Goal: Task Accomplishment & Management: Use online tool/utility

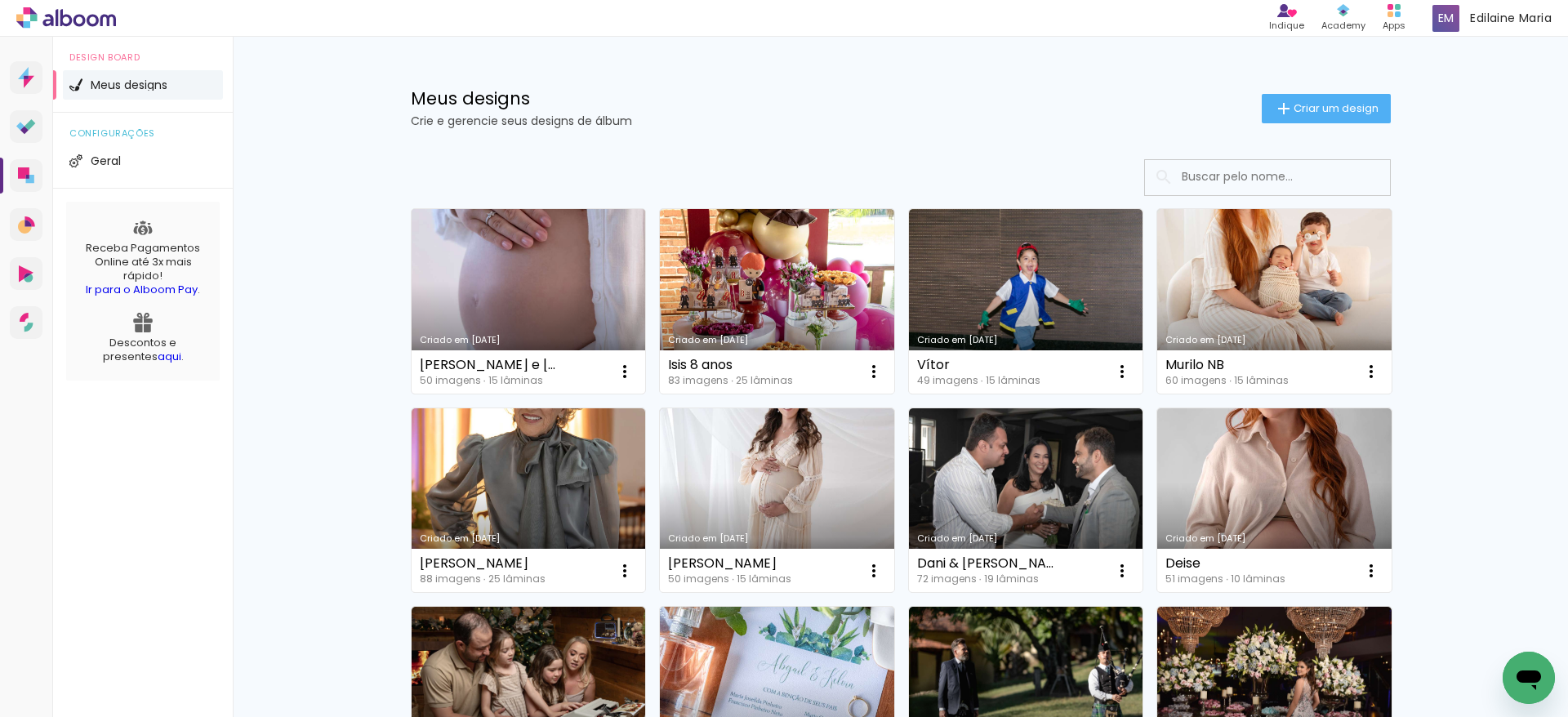
click at [540, 271] on link "Criado em [DATE]" at bounding box center [528, 301] width 235 height 185
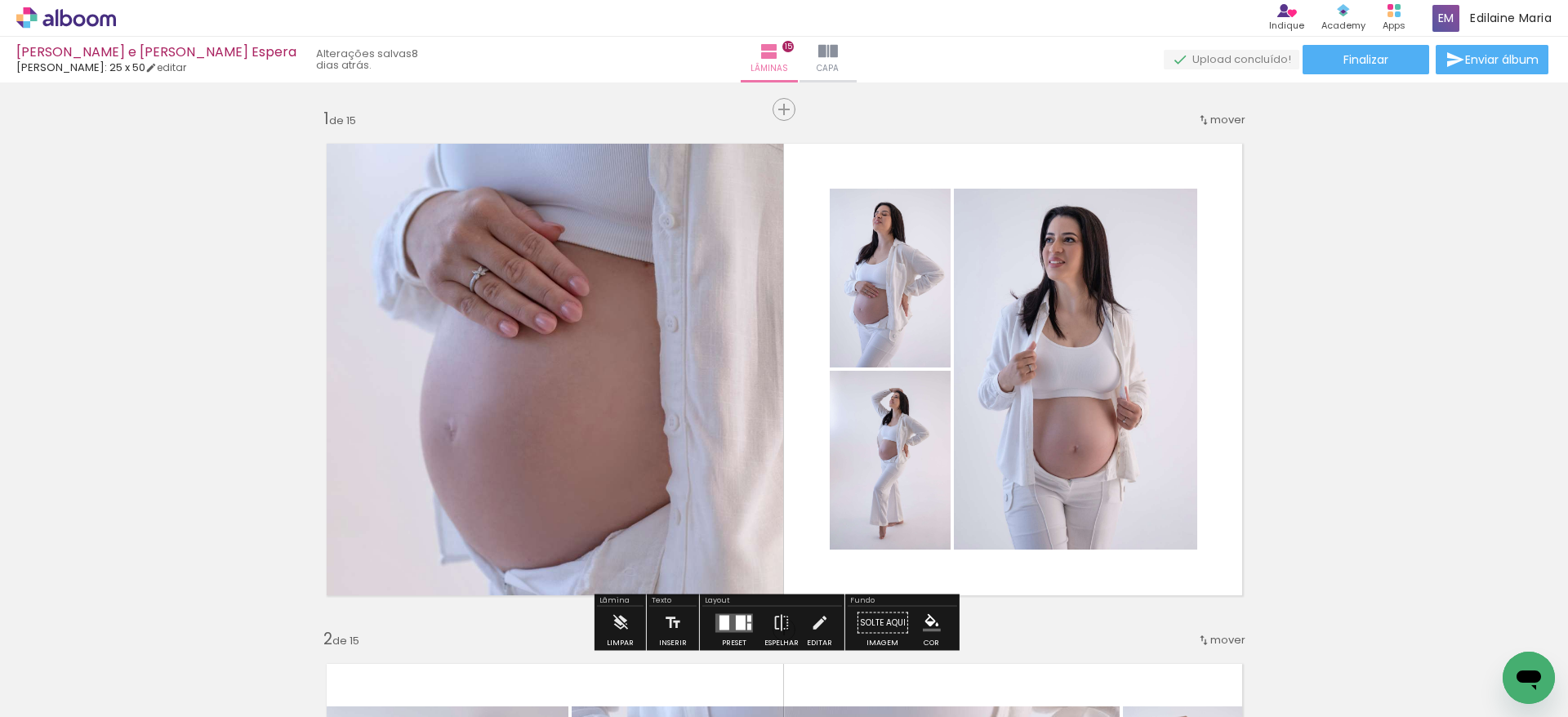
click at [52, 695] on span "Adicionar Fotos" at bounding box center [58, 696] width 49 height 18
click at [0, 0] on input "file" at bounding box center [0, 0] width 0 height 0
click at [810, 47] on iron-icon at bounding box center [801, 52] width 20 height 20
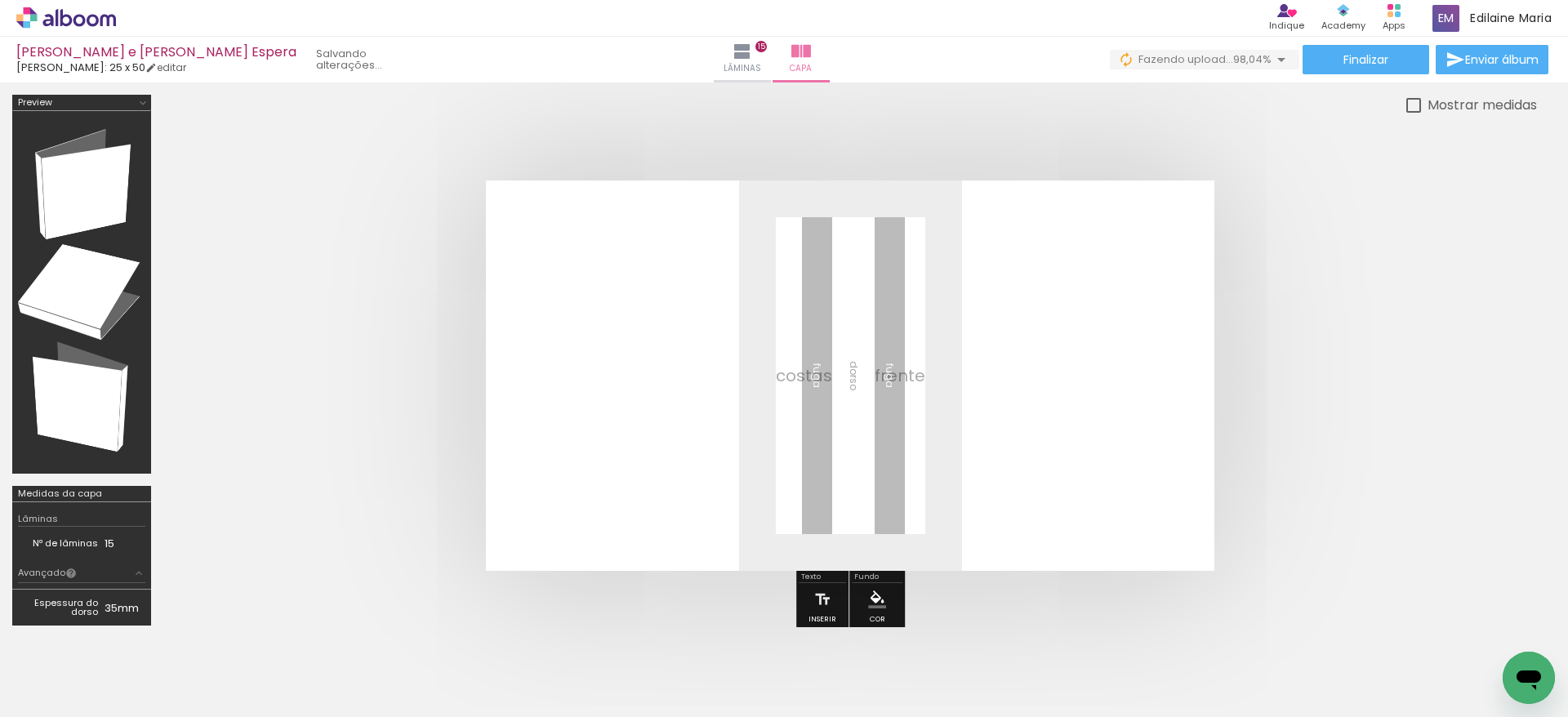
scroll to position [0, 3235]
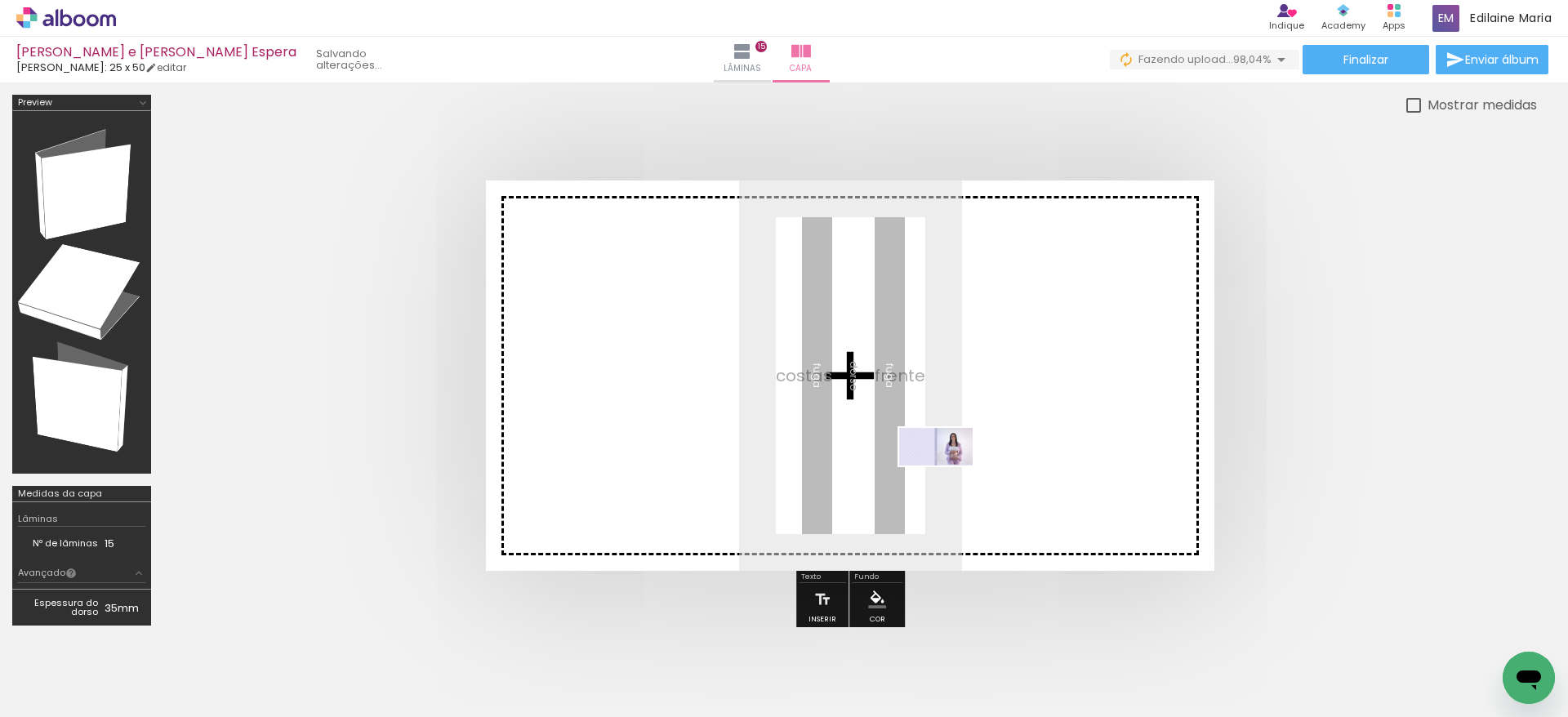
drag, startPoint x: 1488, startPoint y: 671, endPoint x: 949, endPoint y: 478, distance: 572.5
click at [949, 478] on quentale-workspace at bounding box center [784, 358] width 1568 height 717
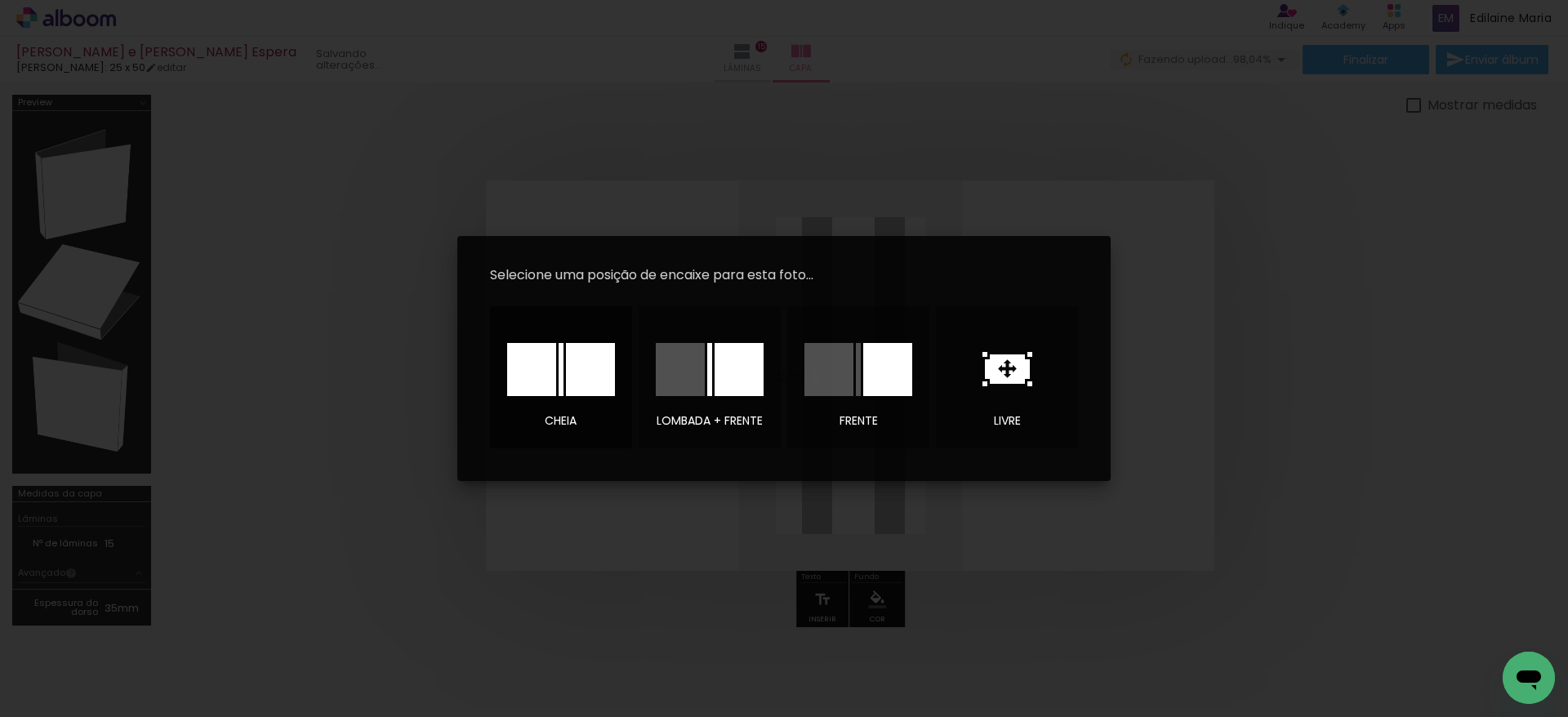
click at [590, 365] on div at bounding box center [590, 369] width 49 height 53
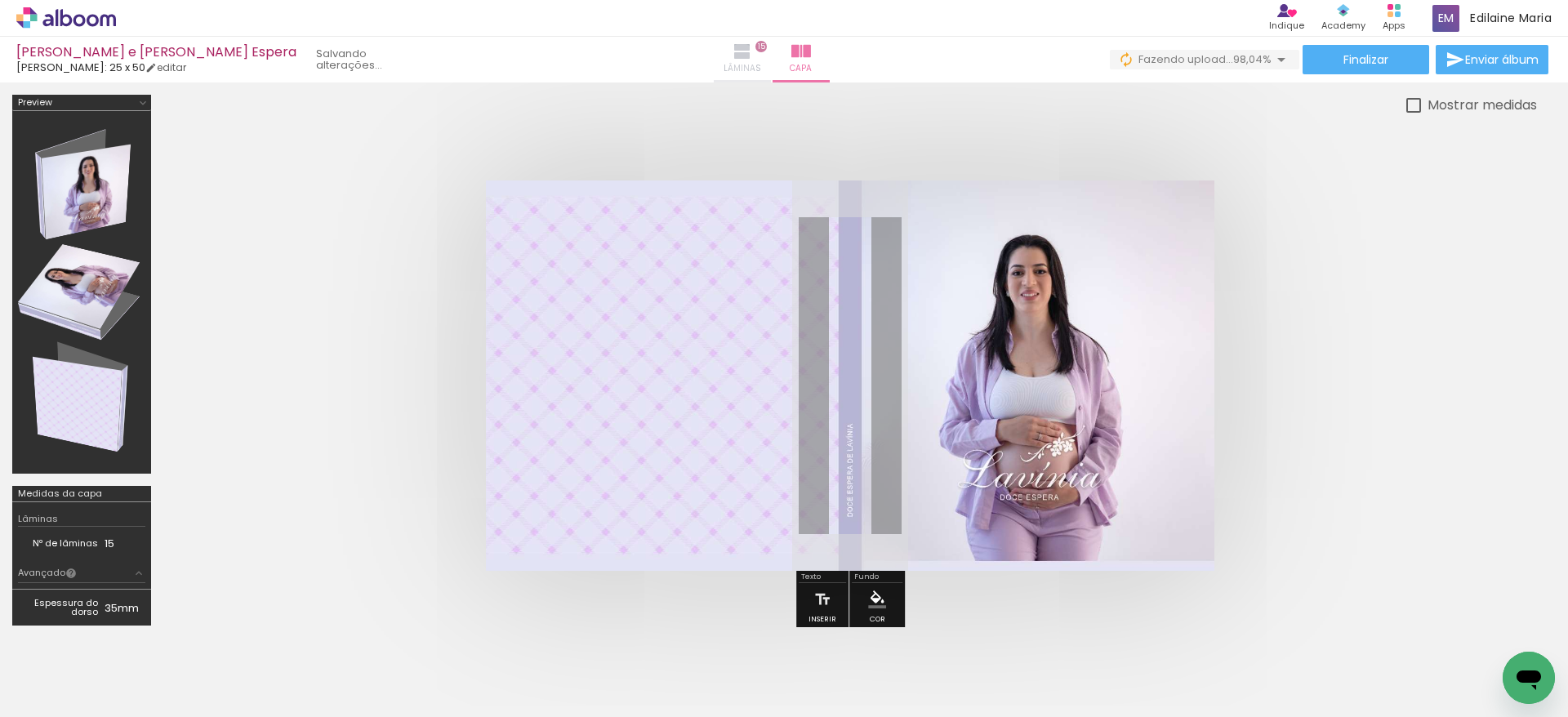
click at [752, 58] on iron-icon at bounding box center [743, 52] width 20 height 20
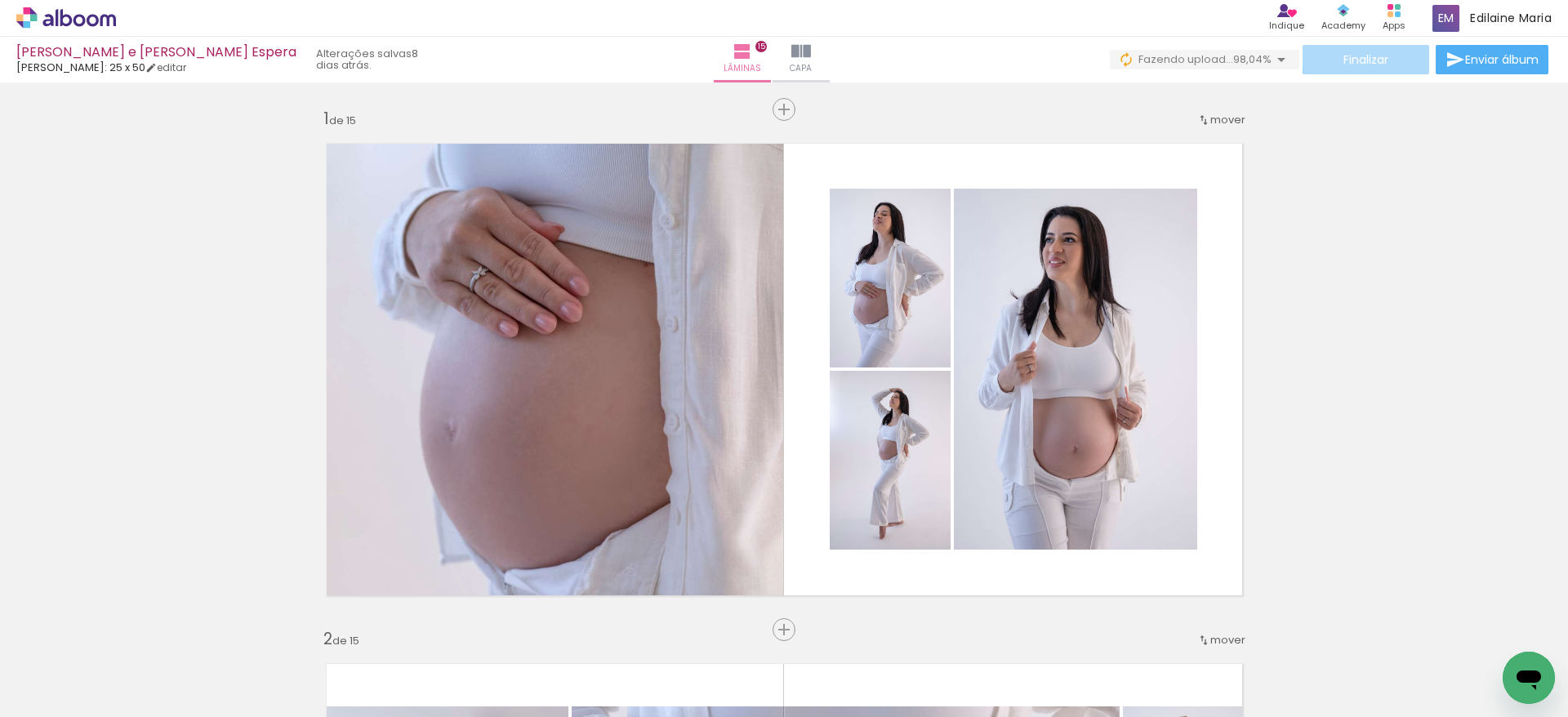
click at [1367, 55] on span "Finalizar" at bounding box center [1365, 59] width 45 height 12
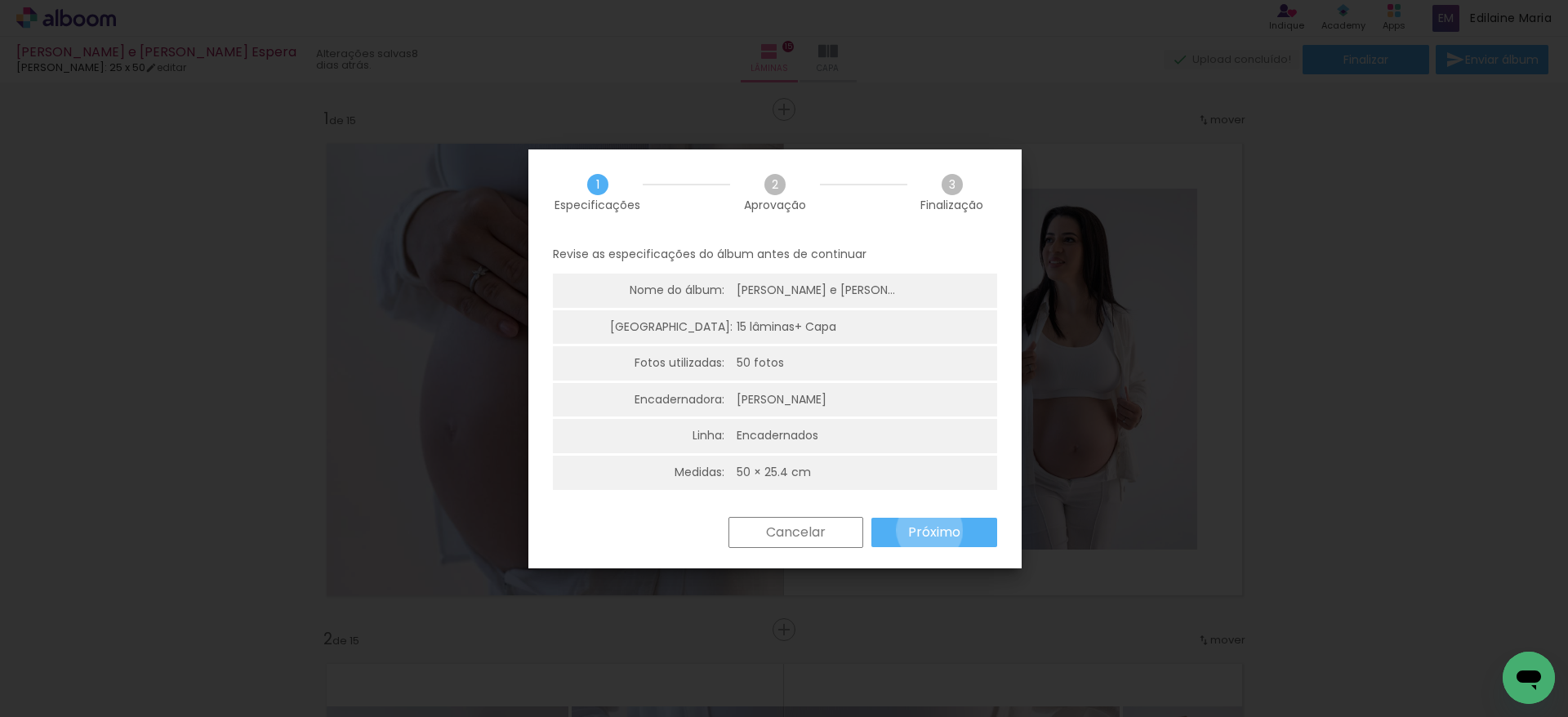
click at [0, 0] on slot "Próximo" at bounding box center [0, 0] width 0 height 0
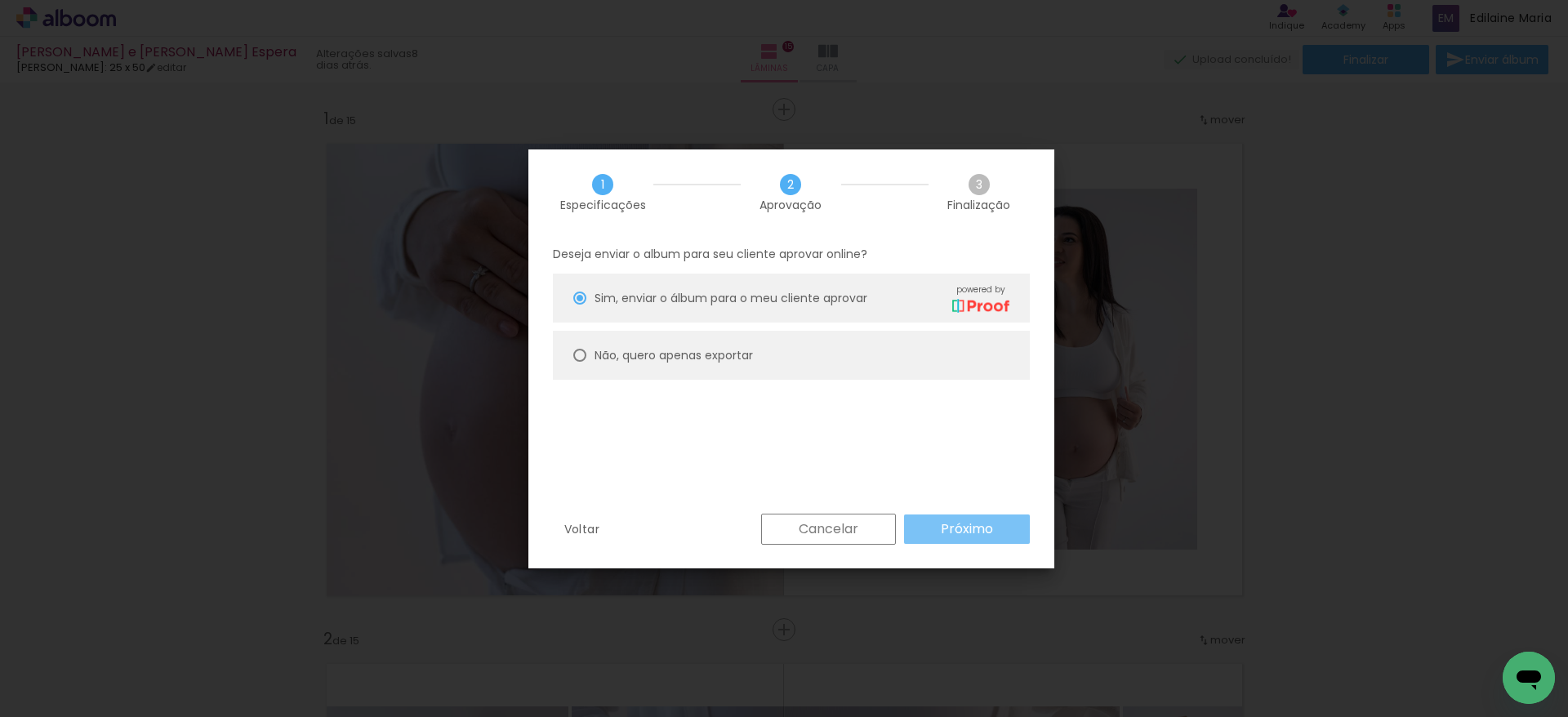
click at [968, 518] on paper-button "Próximo" at bounding box center [967, 529] width 126 height 29
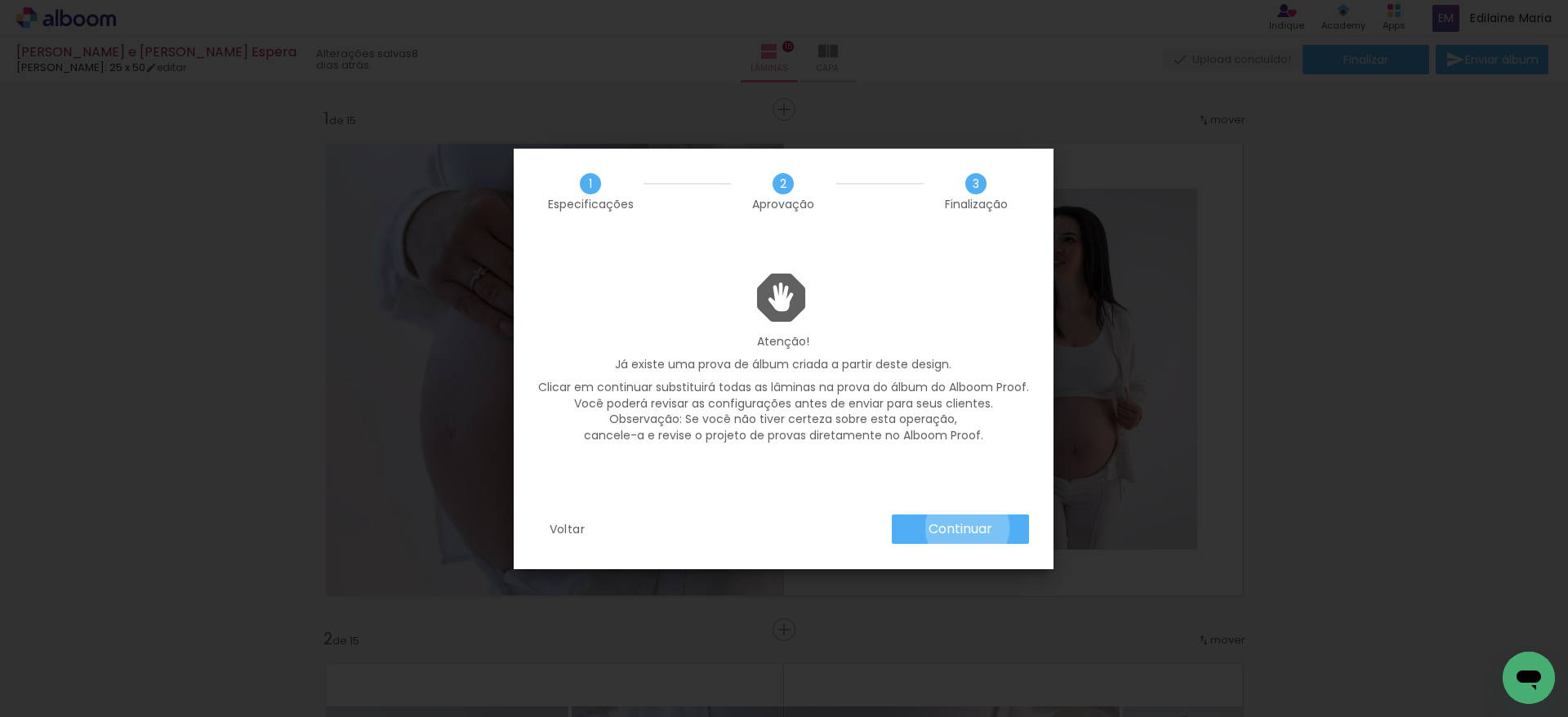
click at [0, 0] on slot "Continuar" at bounding box center [0, 0] width 0 height 0
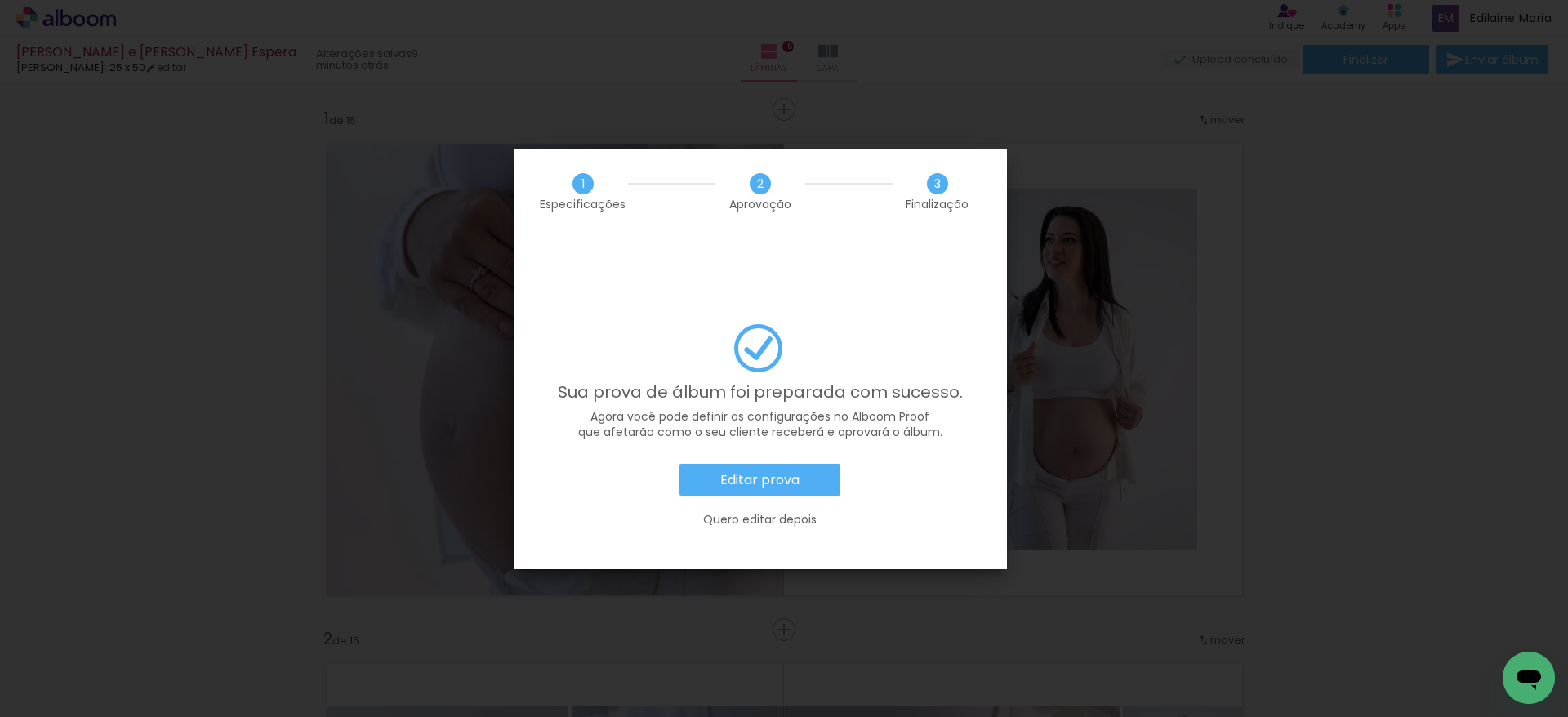
scroll to position [0, 3235]
click at [0, 0] on slot "Editar prova" at bounding box center [0, 0] width 0 height 0
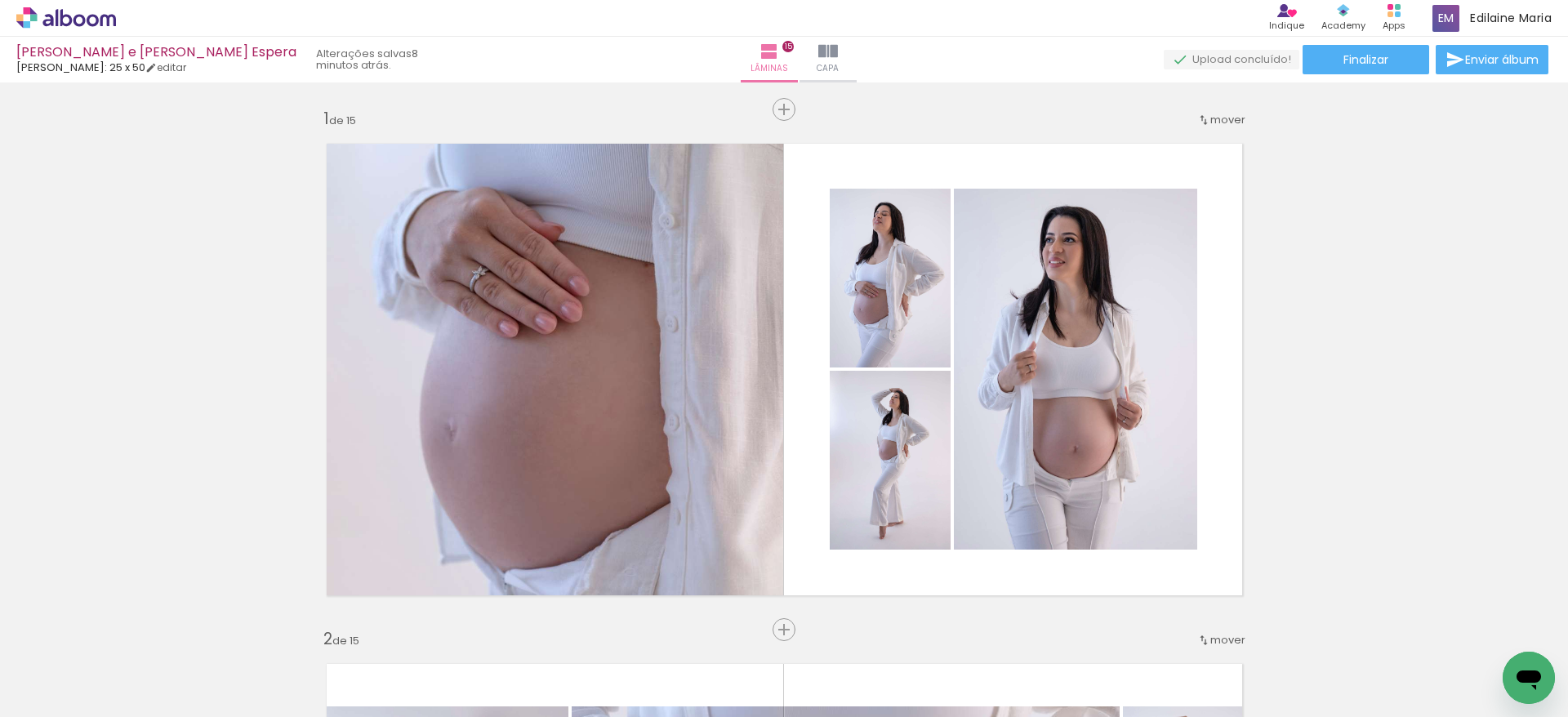
scroll to position [0, 3235]
